Goal: Task Accomplishment & Management: Manage account settings

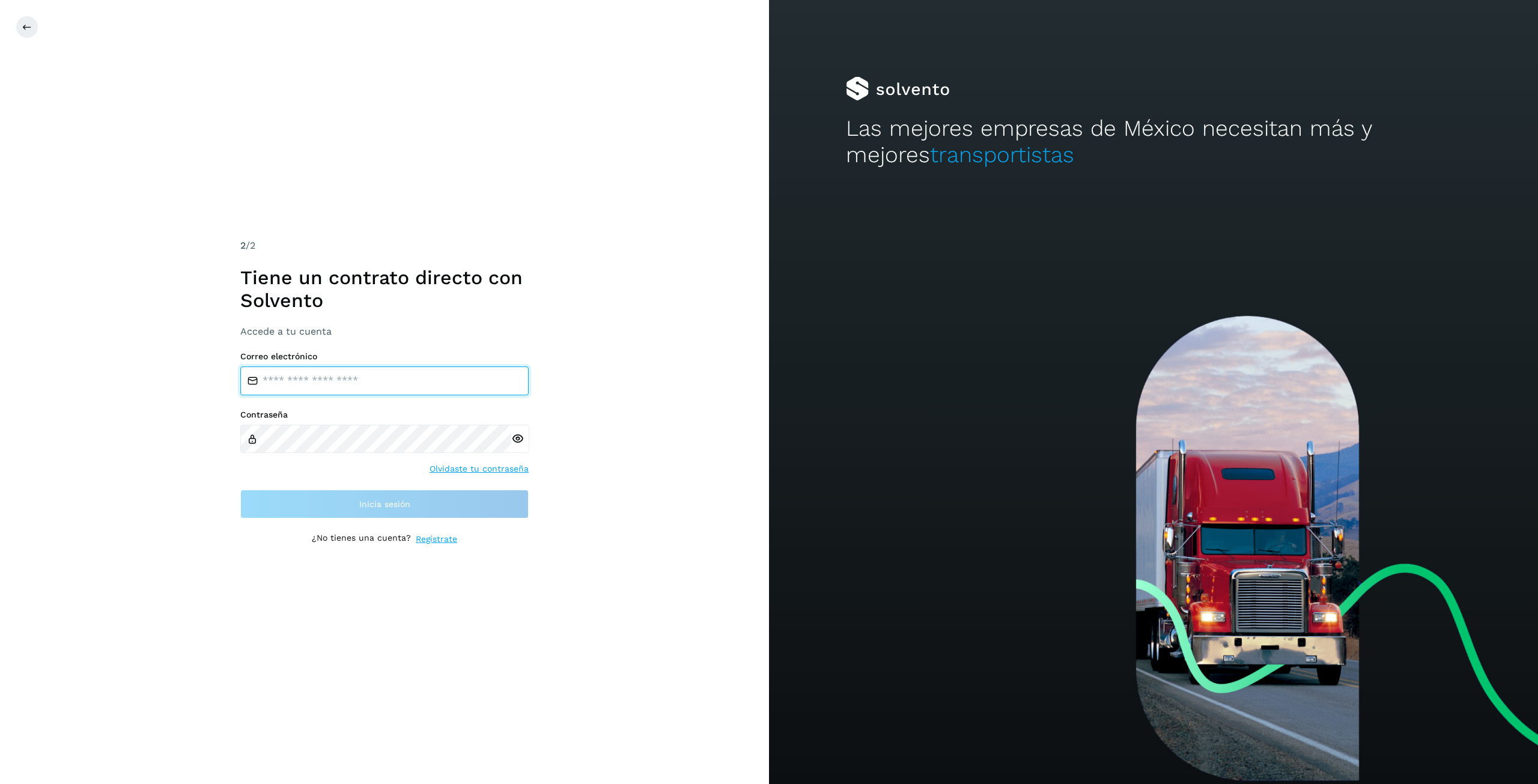
click at [372, 380] on input "email" at bounding box center [384, 380] width 288 height 28
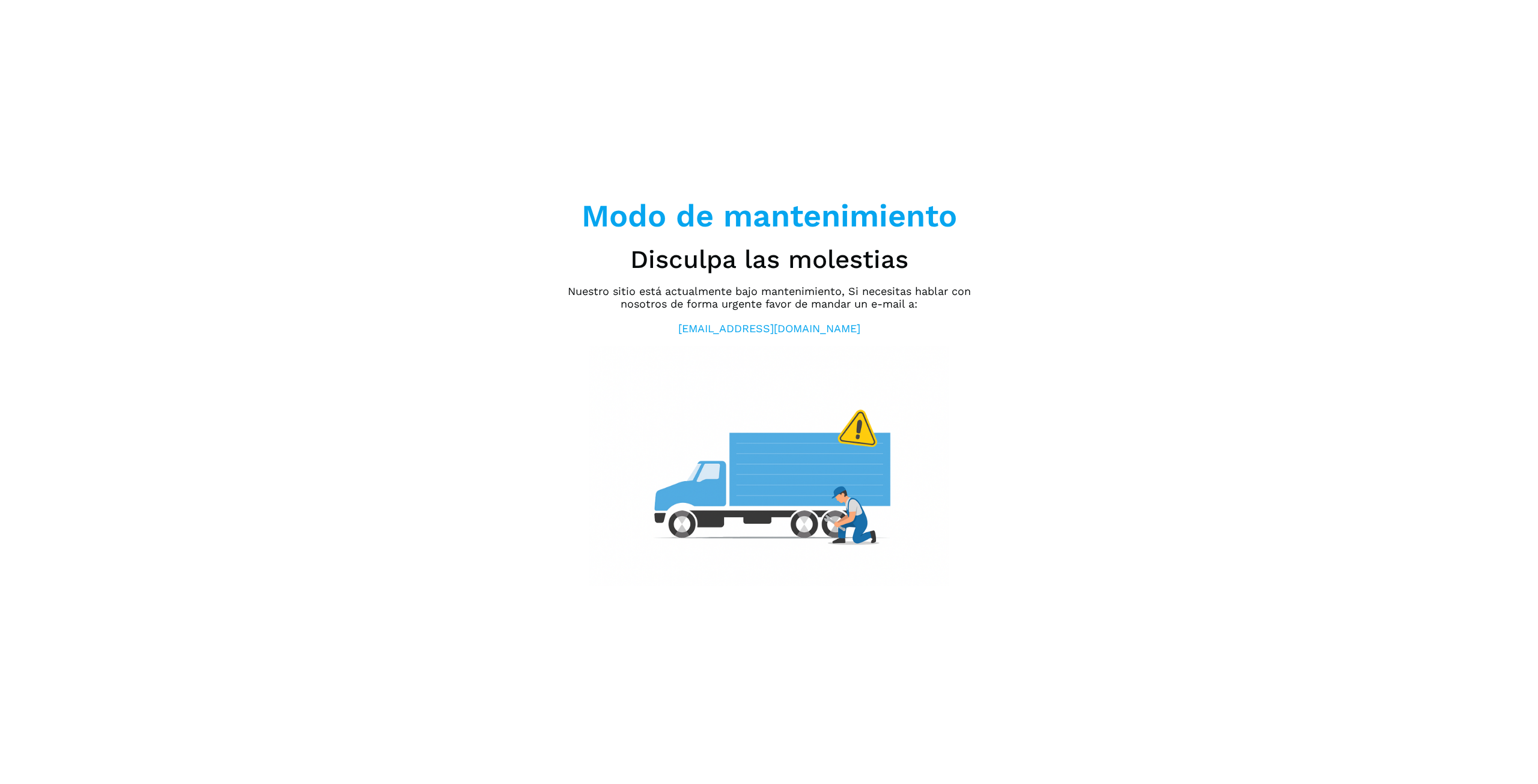
click at [959, 471] on div "Modo de mantenimiento Disculpa las molestias Nuestro sitio está actualmente baj…" at bounding box center [769, 392] width 421 height 389
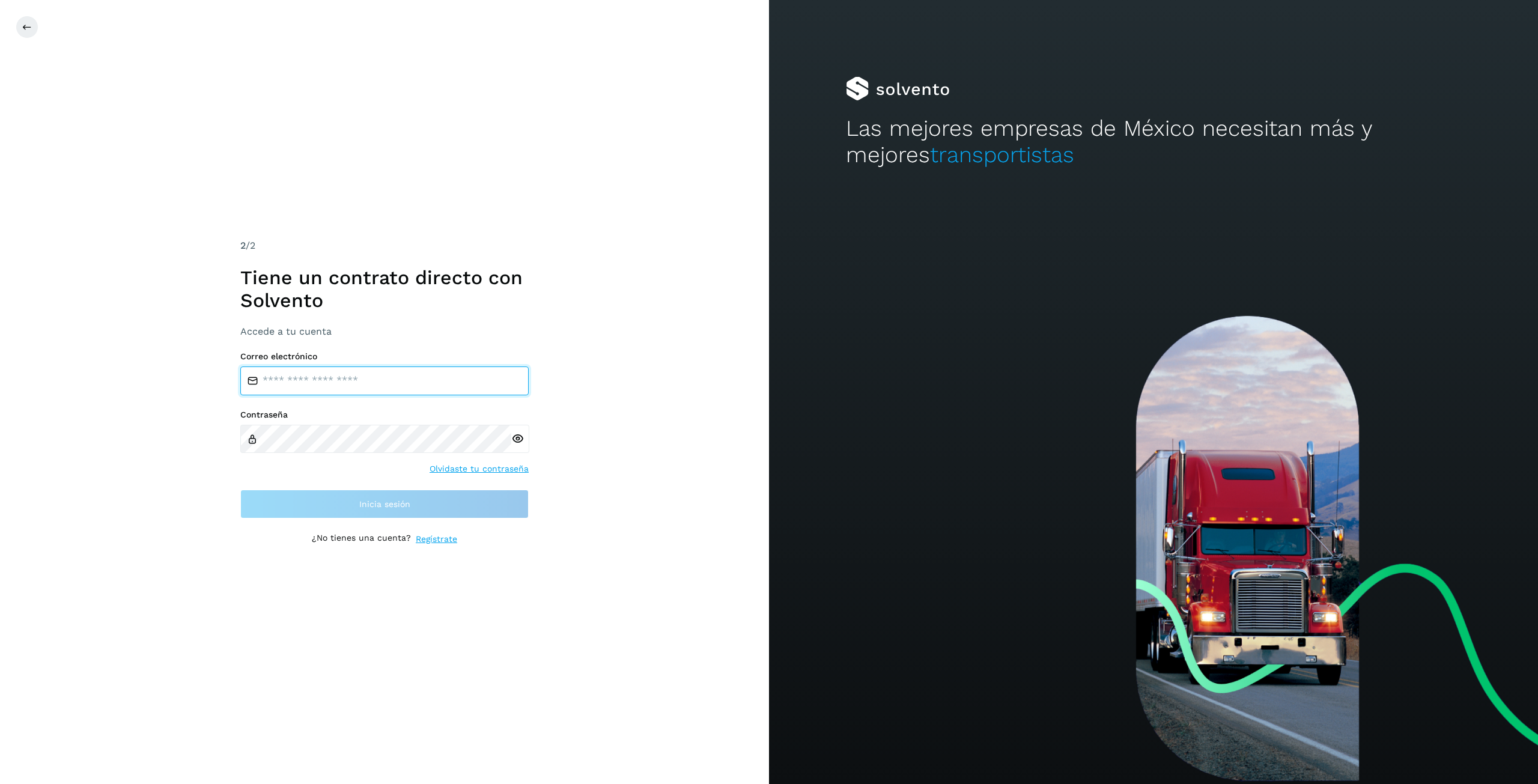
click at [443, 379] on input "email" at bounding box center [384, 380] width 288 height 28
type input "**********"
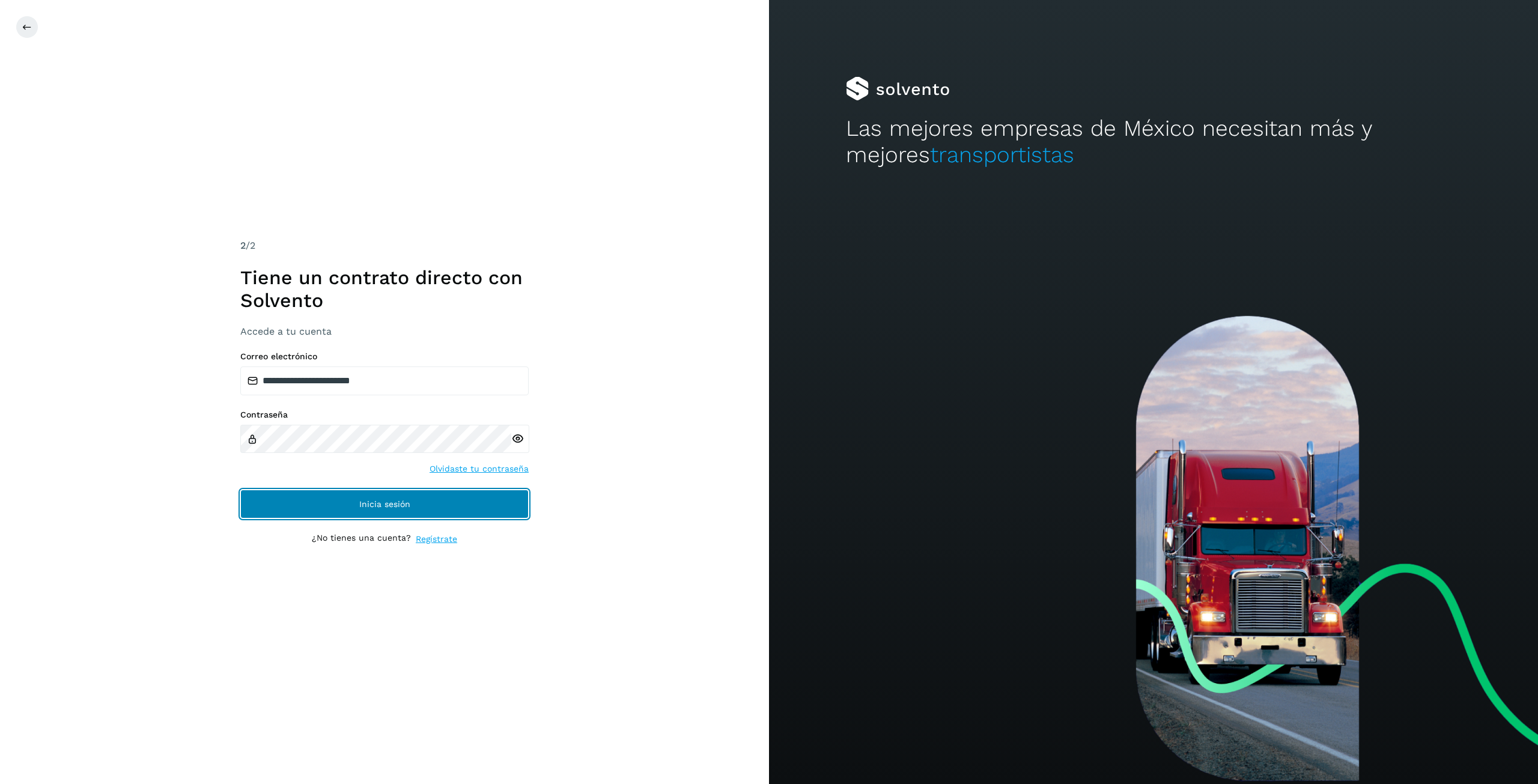
click at [468, 502] on button "Inicia sesión" at bounding box center [384, 504] width 288 height 28
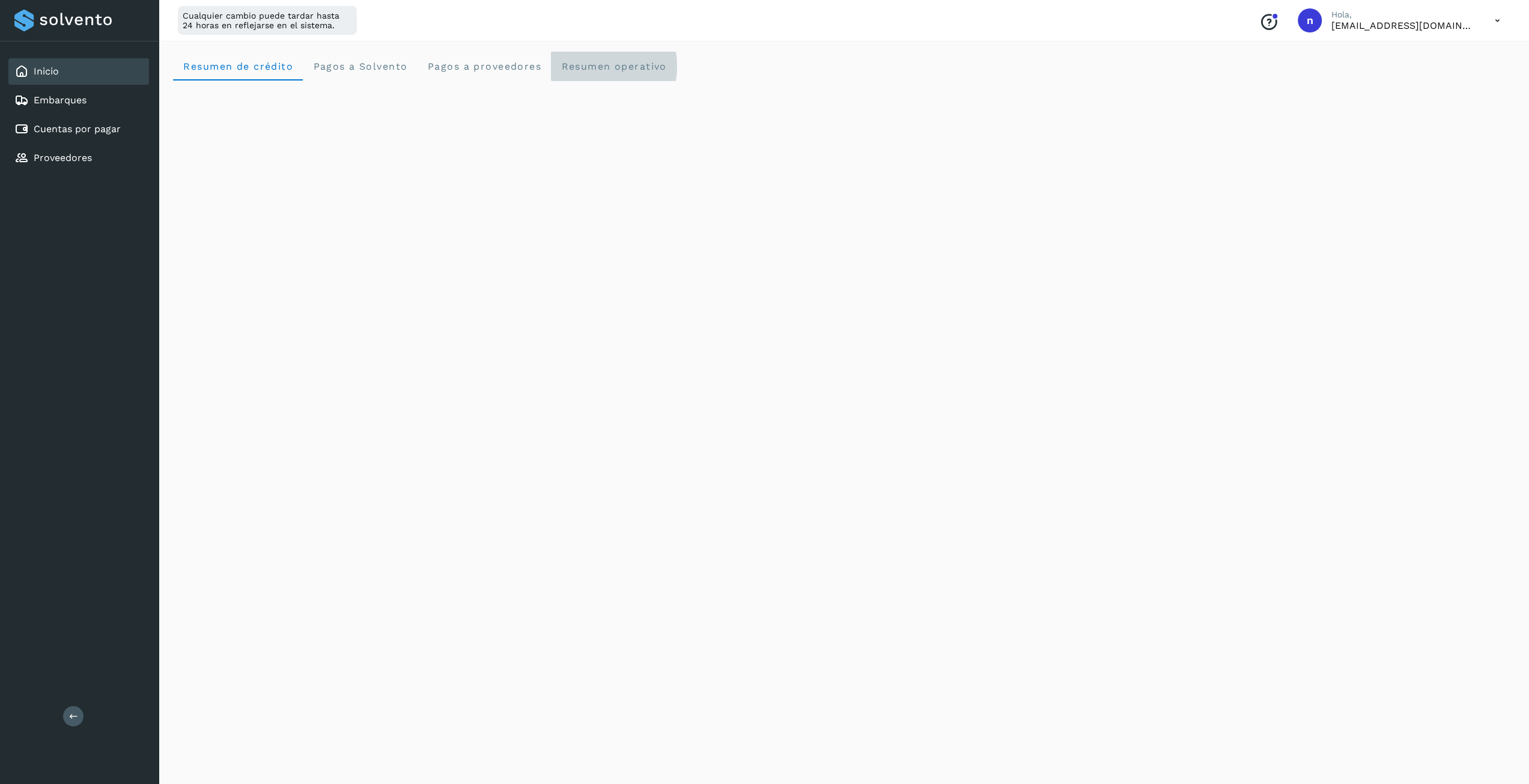
click at [623, 65] on span "Resumen operativo" at bounding box center [614, 67] width 107 height 12
click at [1496, 21] on icon at bounding box center [1497, 21] width 25 height 24
click at [1403, 80] on div "Cerrar sesión" at bounding box center [1438, 76] width 143 height 23
